Goal: Find specific page/section: Find specific page/section

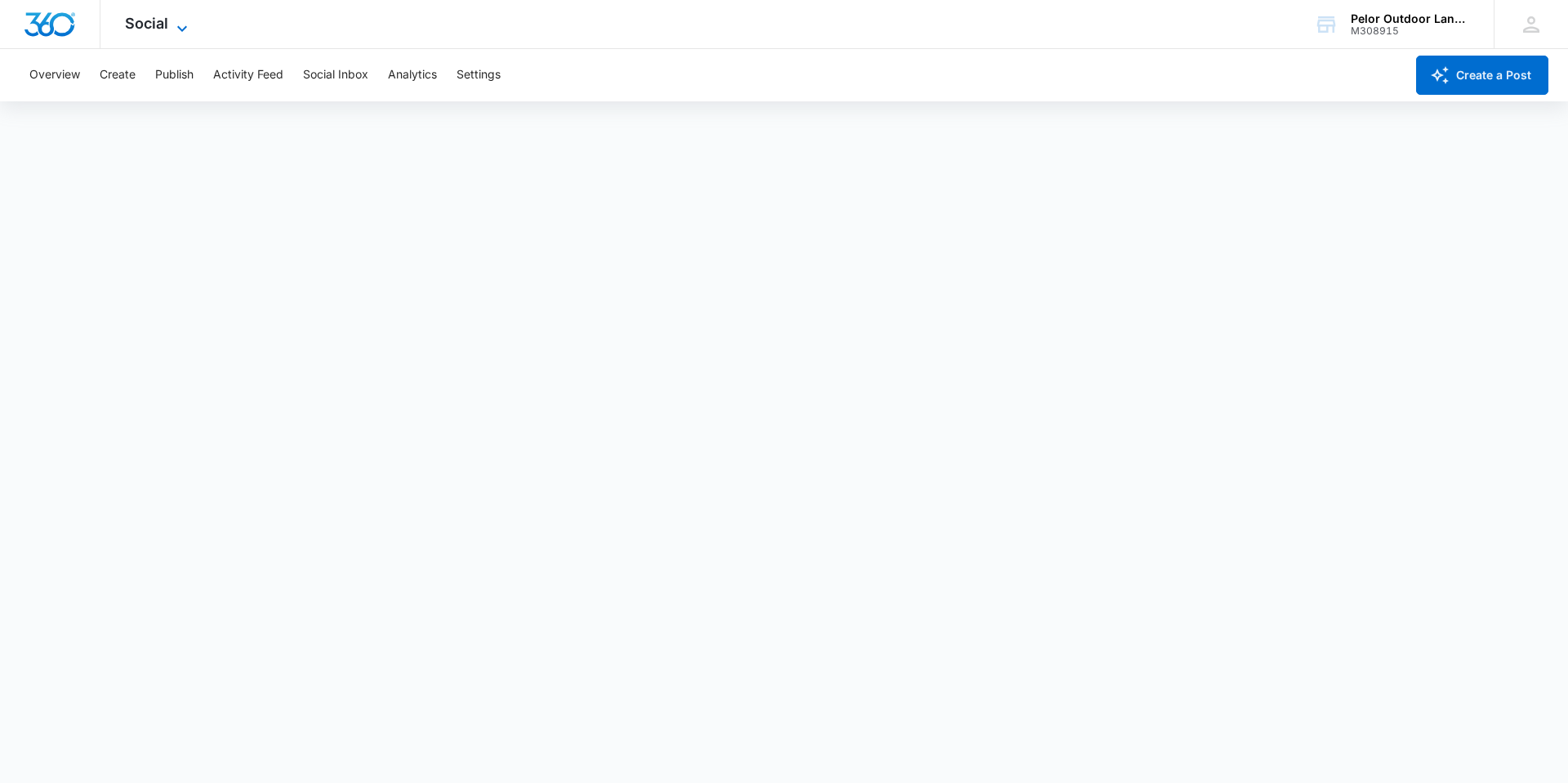
click at [157, 17] on span "Social" at bounding box center [146, 23] width 43 height 17
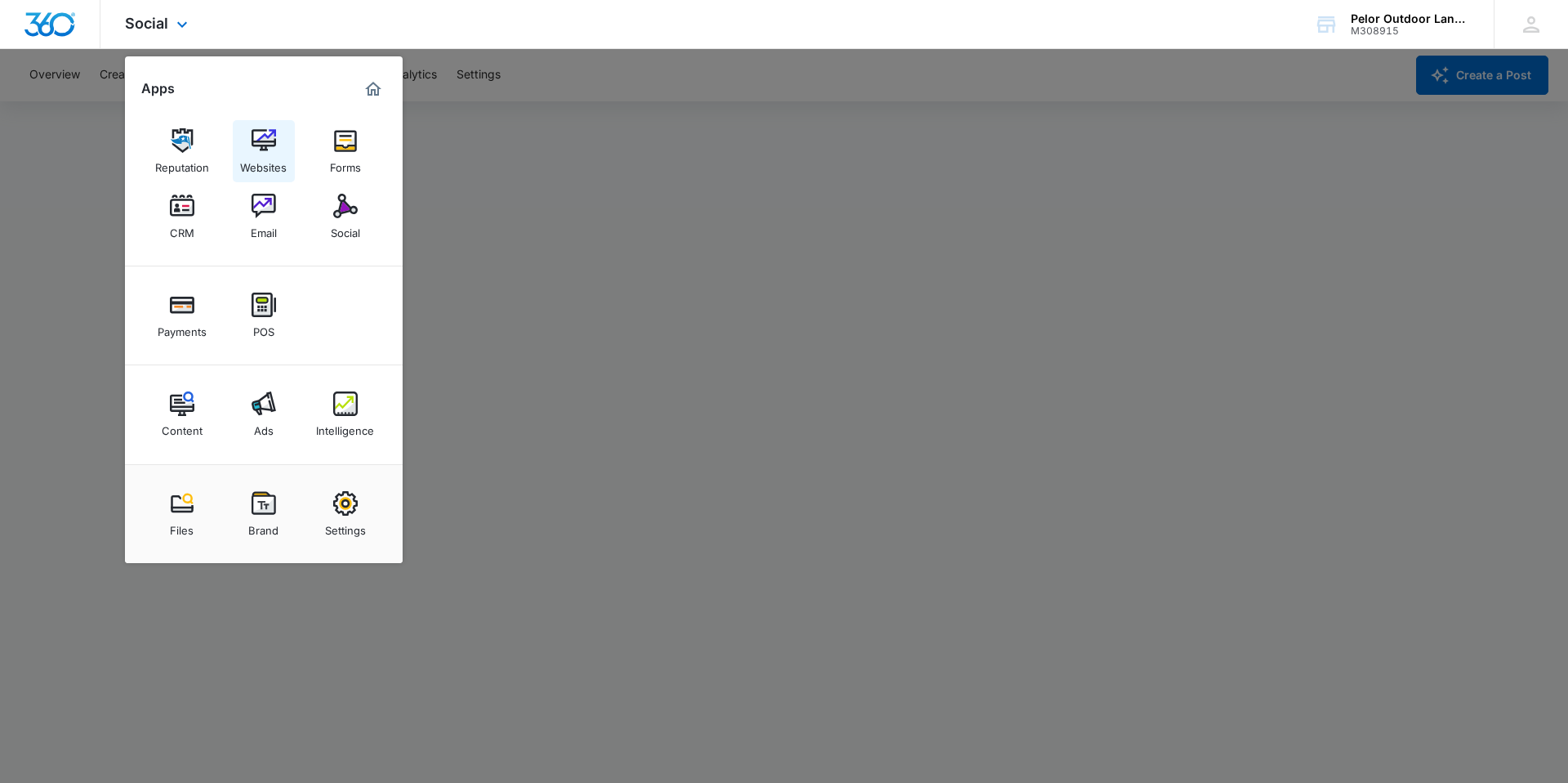
click at [268, 153] on div "Websites" at bounding box center [263, 163] width 47 height 21
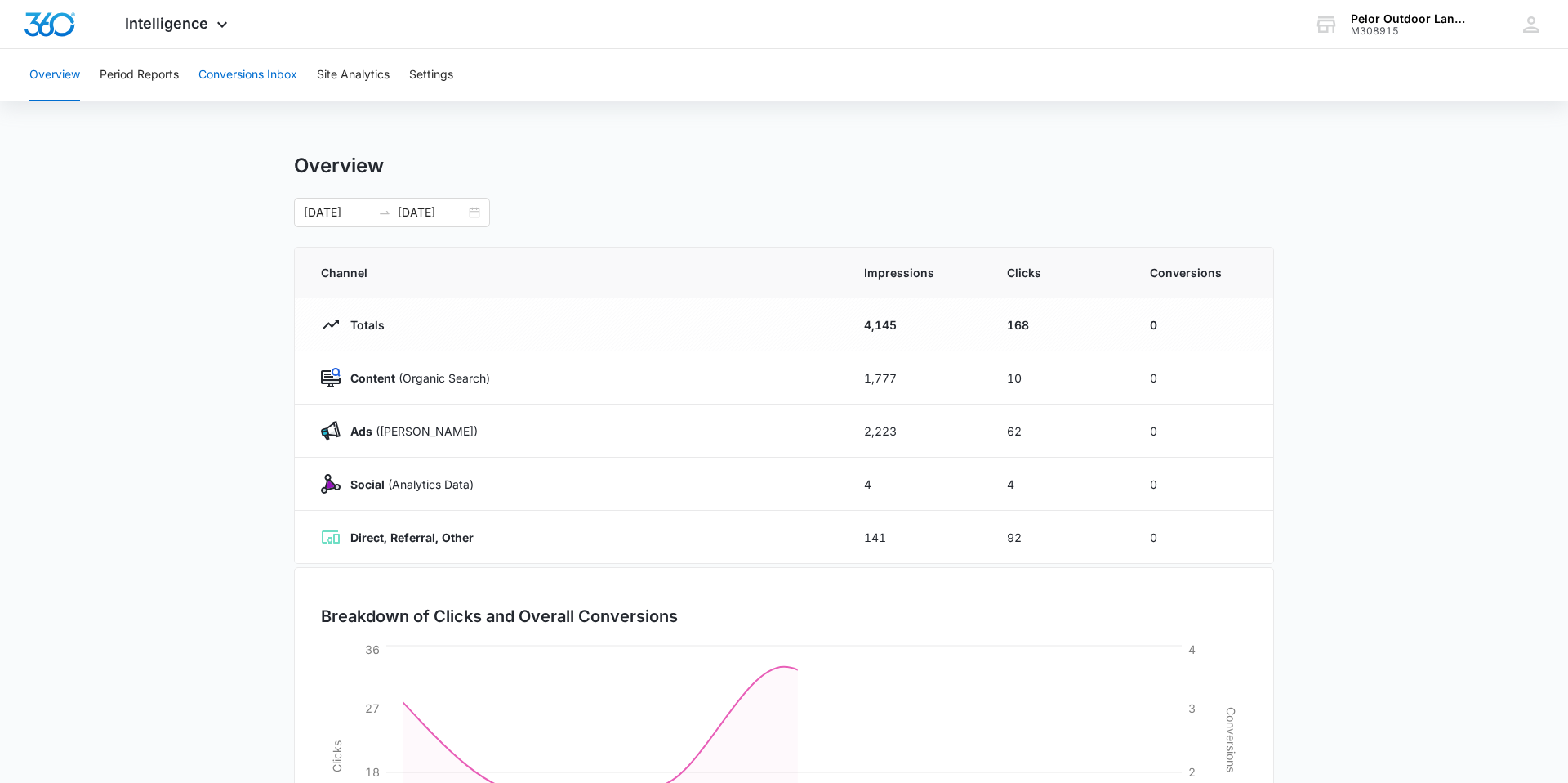
click at [285, 70] on button "Conversions Inbox" at bounding box center [247, 75] width 99 height 52
